Goal: Task Accomplishment & Management: Use online tool/utility

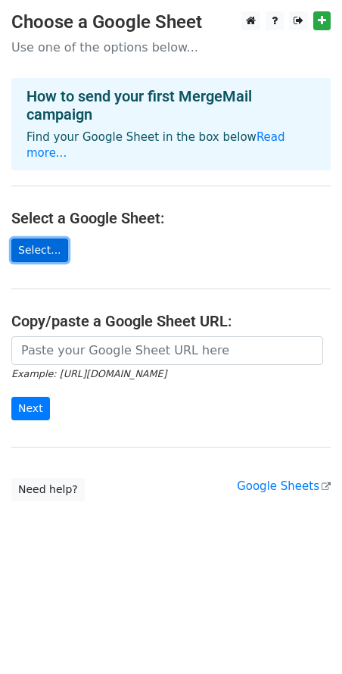
click at [40, 239] on link "Select..." at bounding box center [39, 250] width 57 height 23
click at [55, 239] on link "Select..." at bounding box center [39, 250] width 57 height 23
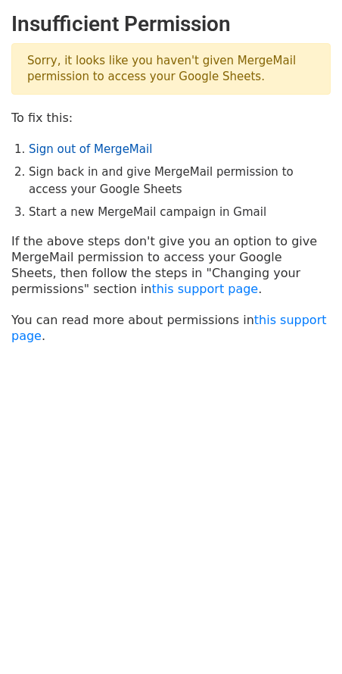
click at [131, 147] on link "Sign out of MergeMail" at bounding box center [90, 149] width 123 height 14
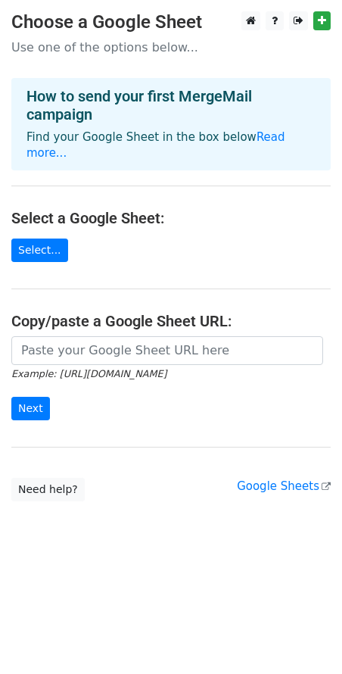
click at [31, 257] on main "Choose a Google Sheet Use one of the options below... How to send your first Me…" at bounding box center [171, 256] width 342 height 490
click at [34, 239] on link "Select..." at bounding box center [39, 250] width 57 height 23
